Goal: Task Accomplishment & Management: Manage account settings

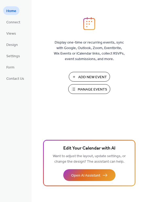
click at [96, 90] on span "Manage Events" at bounding box center [92, 90] width 29 height 6
click at [81, 90] on span "Manage Events" at bounding box center [92, 90] width 29 height 6
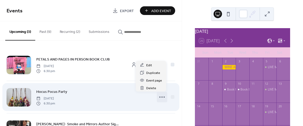
click at [161, 98] on icon at bounding box center [162, 97] width 8 height 8
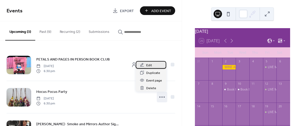
click at [146, 66] on span "Edit" at bounding box center [149, 66] width 6 height 6
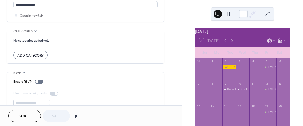
scroll to position [333, 0]
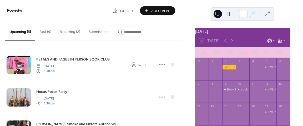
click at [230, 14] on button at bounding box center [228, 14] width 8 height 8
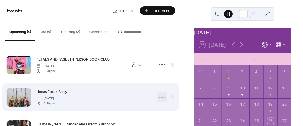
click at [160, 97] on icon at bounding box center [162, 97] width 8 height 8
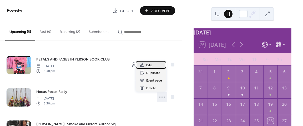
click at [149, 66] on span "Edit" at bounding box center [149, 66] width 6 height 6
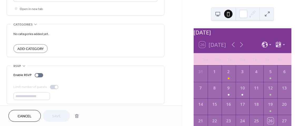
scroll to position [333, 0]
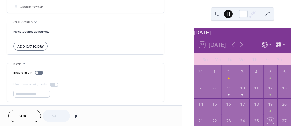
click at [296, 69] on div "[DATE] 26 [DATE] Su Mo Tu We Th Fr Sa 31 1 2 3 4 5 6 7 8 9 10 11 12 13 14 15 16…" at bounding box center [242, 96] width 109 height 136
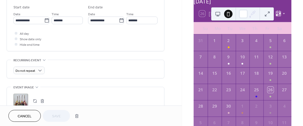
scroll to position [173, 0]
